Goal: Task Accomplishment & Management: Manage account settings

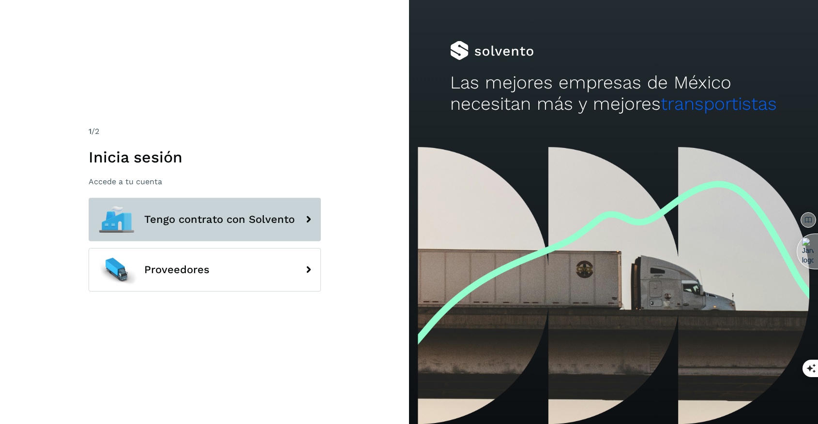
click at [201, 227] on button "Tengo contrato con Solvento" at bounding box center [205, 220] width 232 height 44
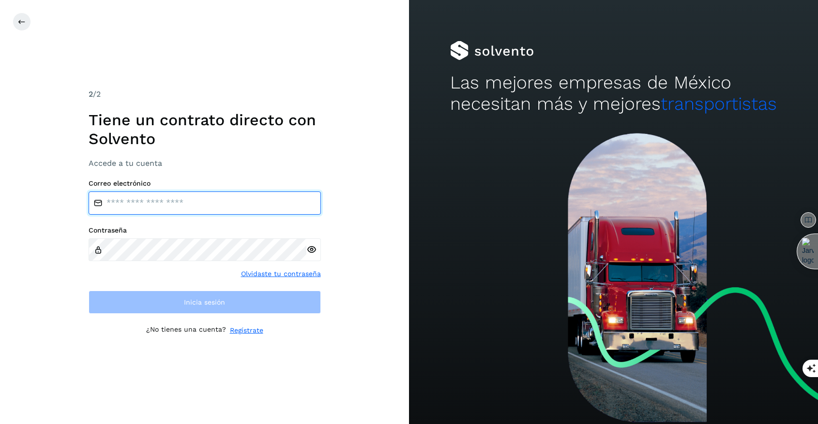
click at [189, 211] on input "email" at bounding box center [205, 203] width 232 height 23
type input "**********"
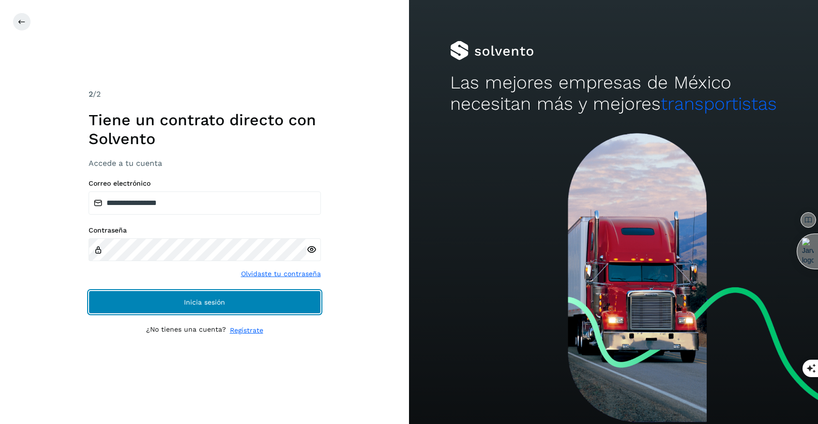
click at [215, 311] on button "Inicia sesión" at bounding box center [205, 302] width 232 height 23
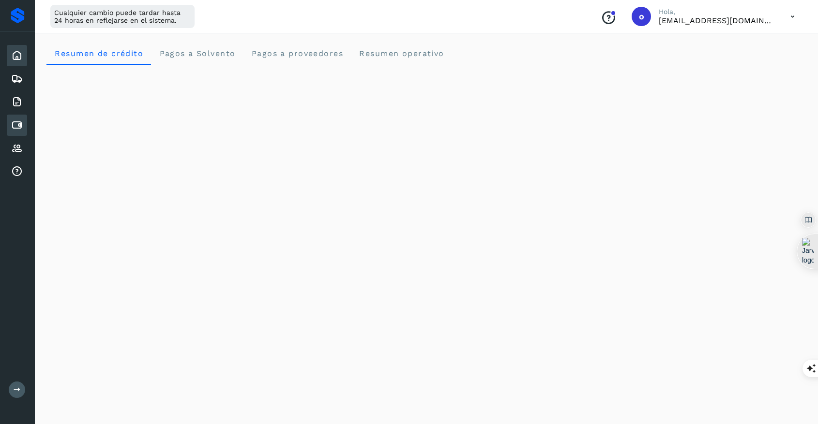
click at [20, 132] on div "Cuentas por pagar" at bounding box center [17, 125] width 20 height 21
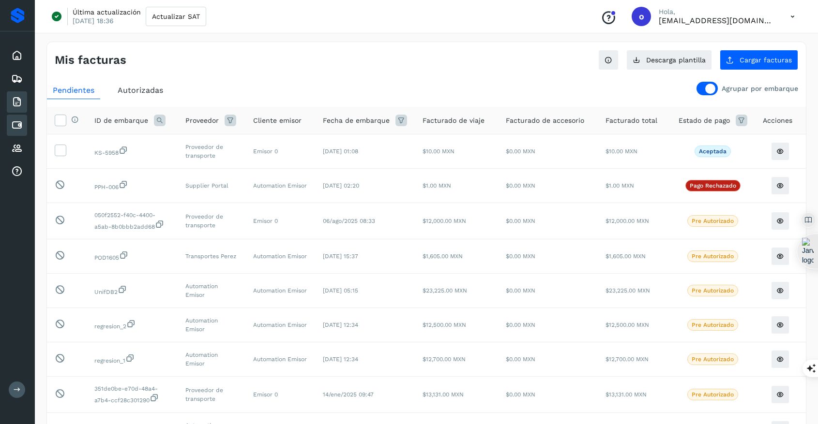
click at [20, 106] on icon at bounding box center [17, 102] width 12 height 12
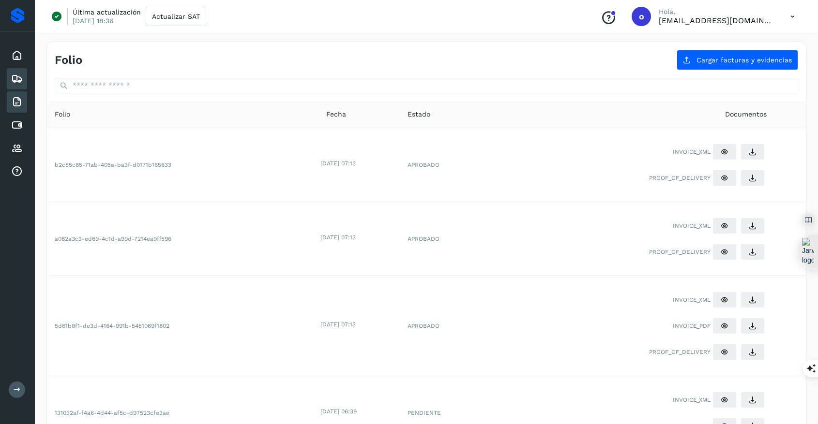
click at [17, 78] on icon at bounding box center [17, 79] width 12 height 12
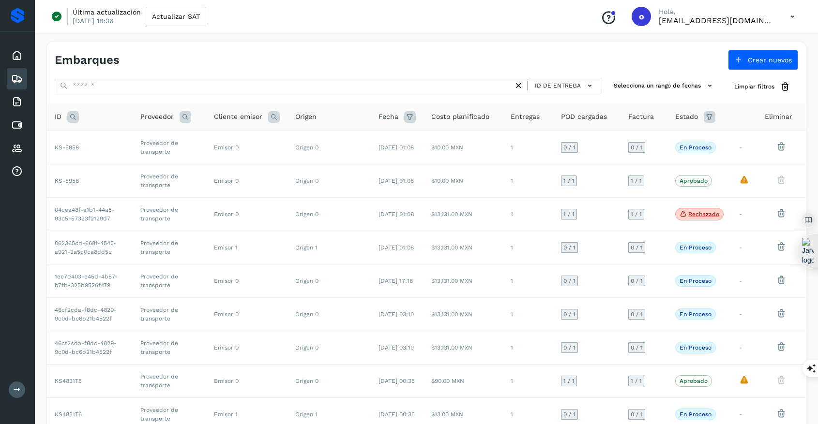
click at [408, 120] on icon at bounding box center [410, 117] width 12 height 12
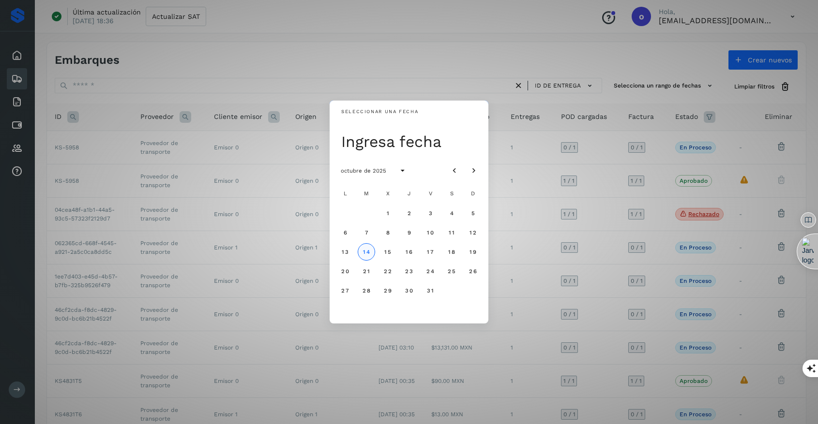
click at [371, 256] on button "14" at bounding box center [366, 251] width 17 height 17
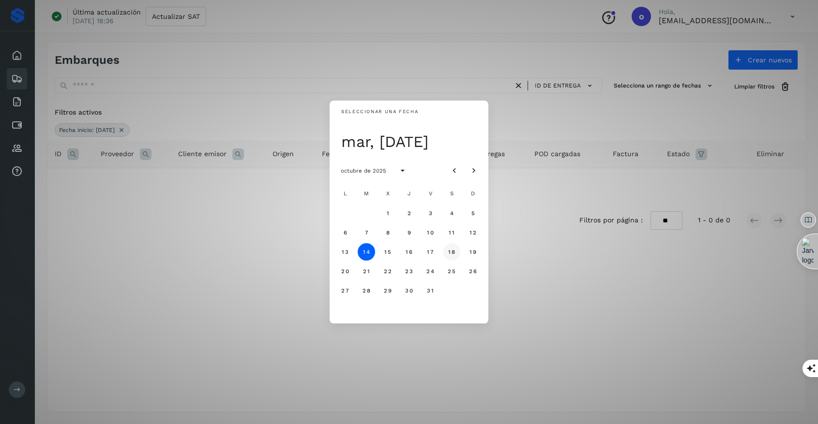
click at [451, 251] on span "18" at bounding box center [451, 252] width 7 height 7
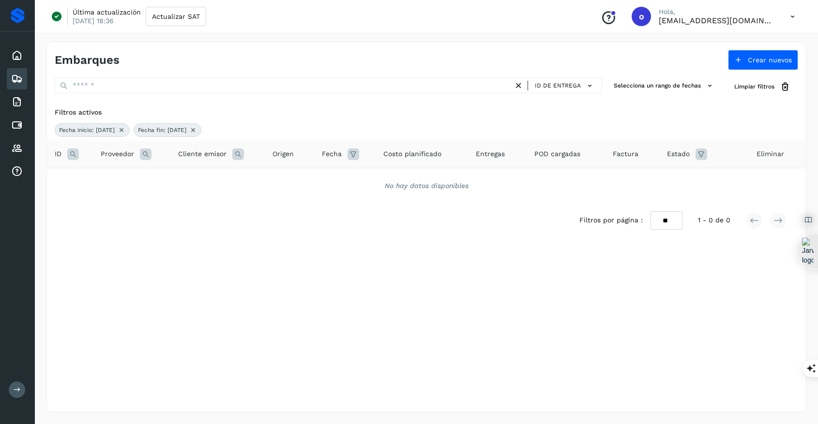
click at [793, 14] on icon at bounding box center [793, 17] width 20 height 20
click at [750, 53] on div "Cerrar sesión" at bounding box center [744, 62] width 115 height 18
